Goal: Information Seeking & Learning: Learn about a topic

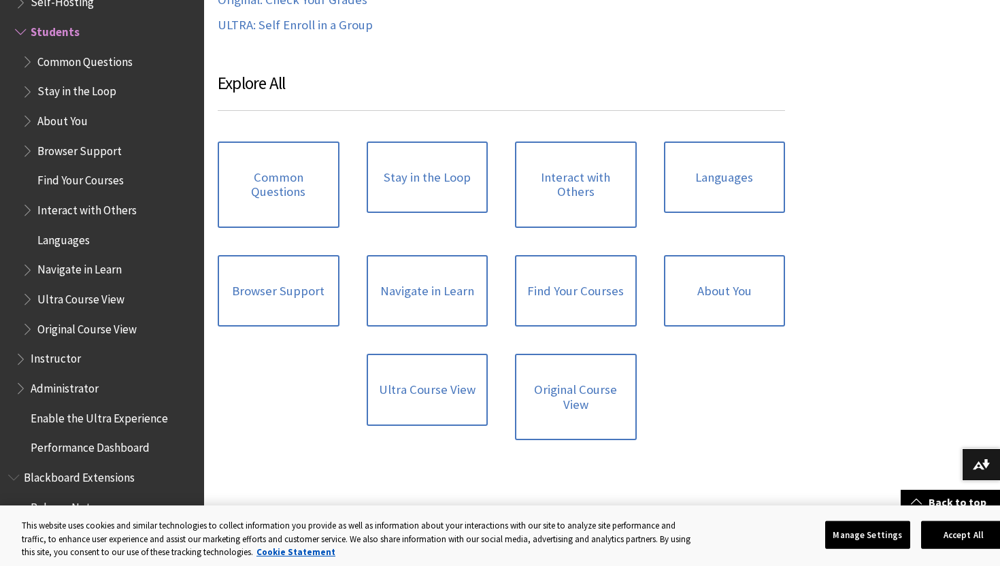
scroll to position [1301, 0]
click at [84, 57] on span "Common Questions" at bounding box center [84, 59] width 95 height 18
click at [92, 61] on span "Common Questions" at bounding box center [89, 59] width 104 height 18
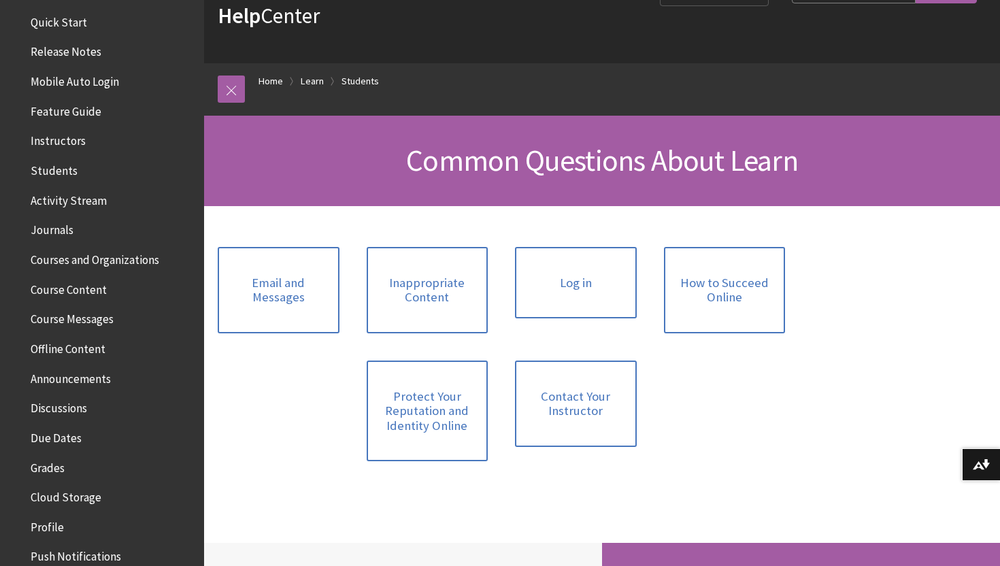
scroll to position [187, 0]
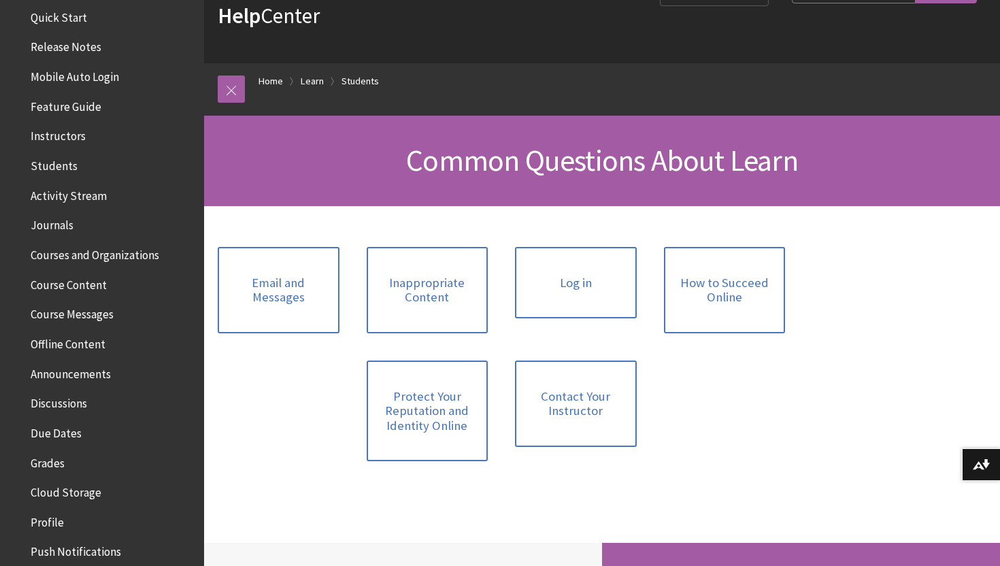
click at [85, 284] on span "Course Content" at bounding box center [69, 283] width 76 height 18
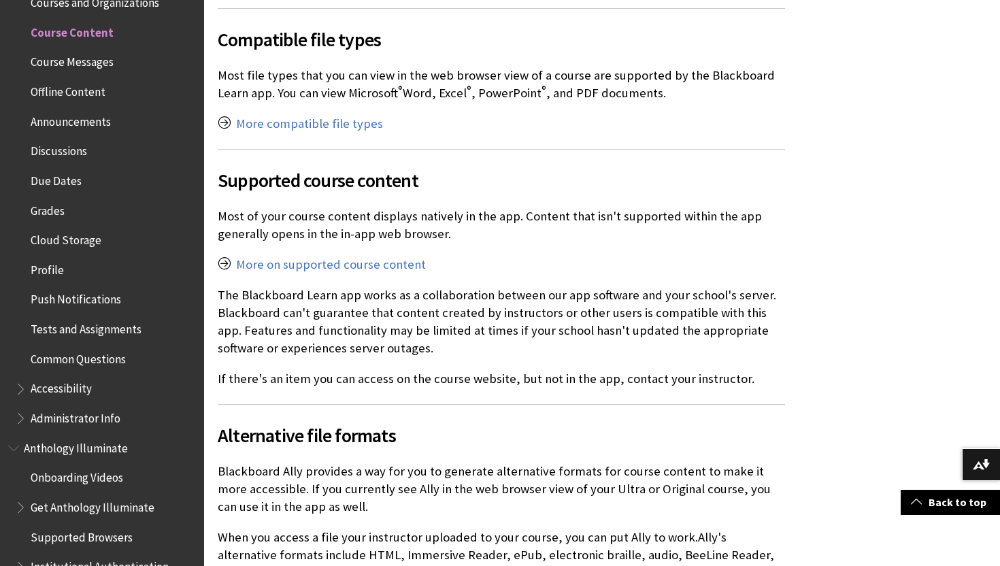
scroll to position [1078, 0]
